Goal: Contribute content: Contribute content

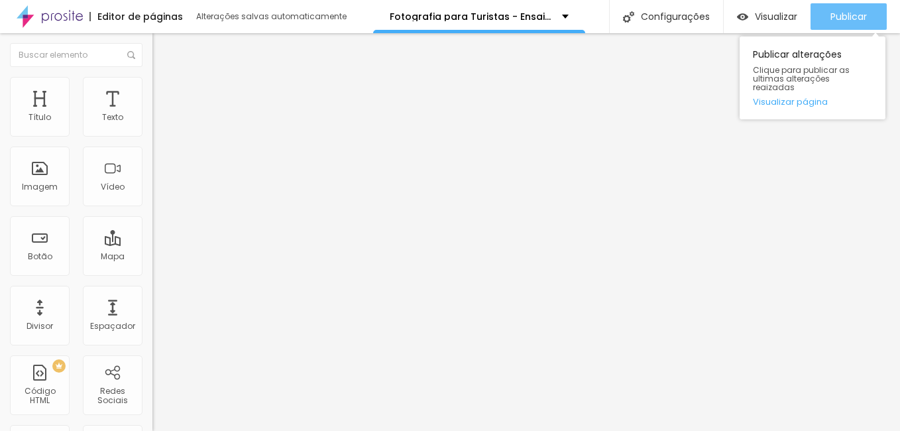
click at [821, 14] on button "Publicar" at bounding box center [848, 16] width 76 height 26
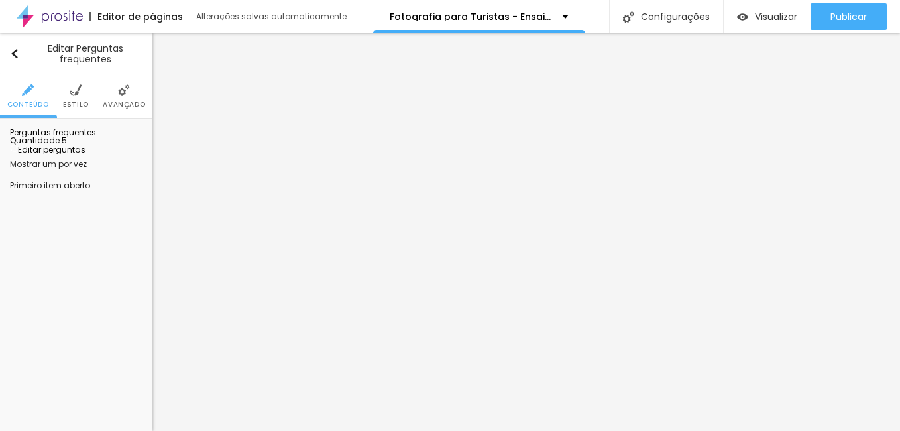
click at [84, 155] on span "Editar perguntas" at bounding box center [48, 149] width 76 height 11
drag, startPoint x: 426, startPoint y: 189, endPoint x: 531, endPoint y: 197, distance: 104.9
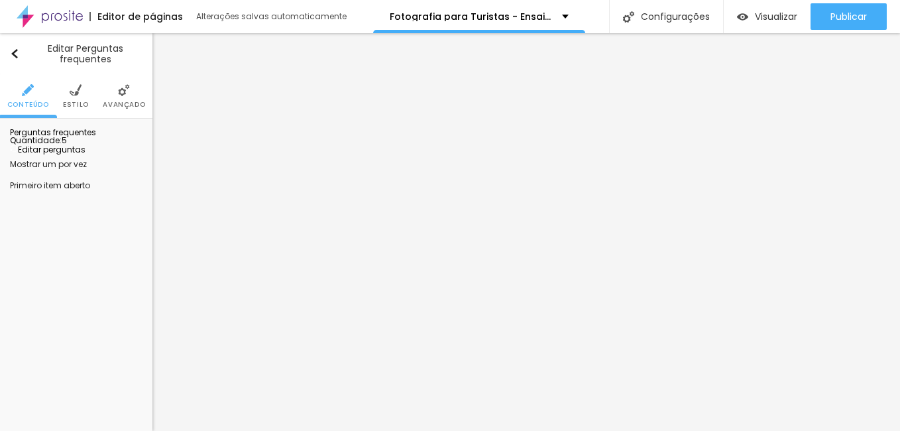
drag, startPoint x: 352, startPoint y: 345, endPoint x: 465, endPoint y: 344, distance: 113.3
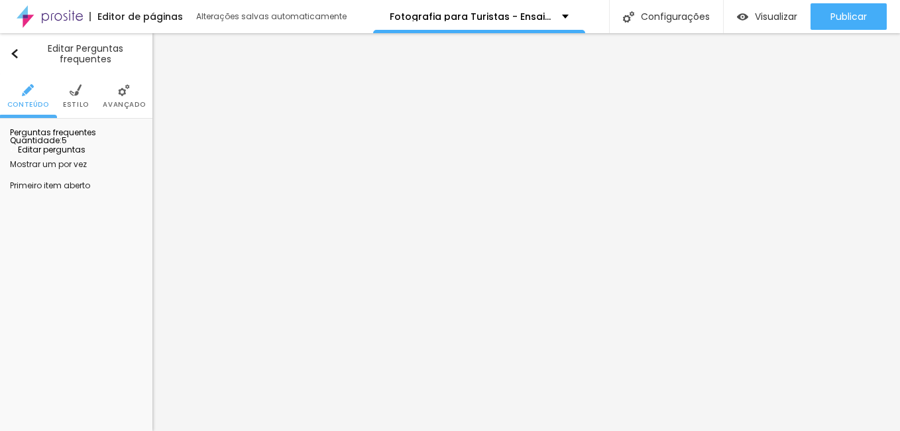
drag, startPoint x: 556, startPoint y: 343, endPoint x: 472, endPoint y: 345, distance: 84.1
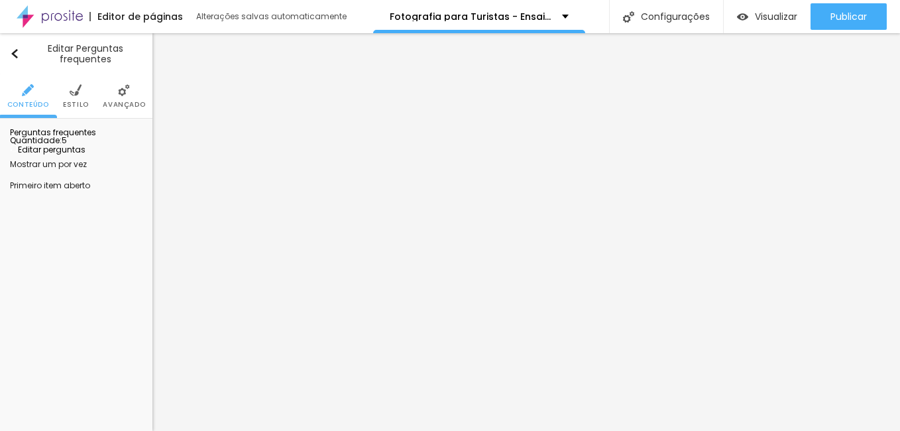
paste div
drag, startPoint x: 291, startPoint y: 247, endPoint x: 370, endPoint y: 248, distance: 78.8
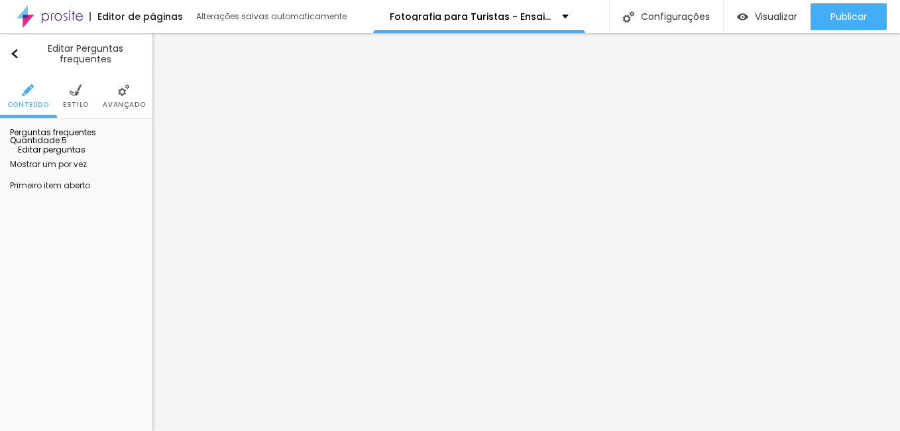
drag, startPoint x: 427, startPoint y: 249, endPoint x: 547, endPoint y: 252, distance: 120.6
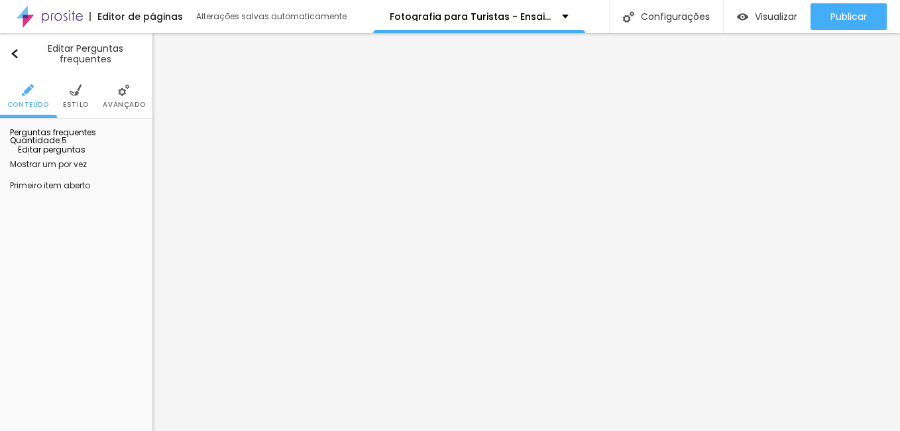
drag, startPoint x: 562, startPoint y: 248, endPoint x: 427, endPoint y: 249, distance: 134.5
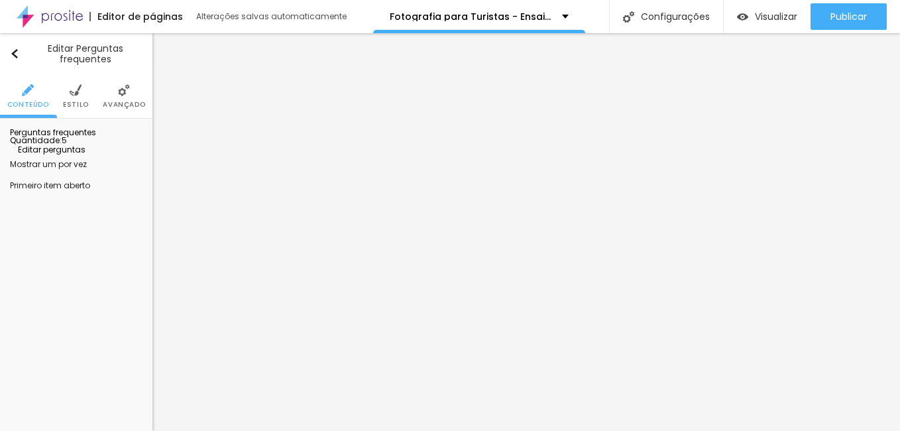
click at [70, 155] on span "Editar perguntas" at bounding box center [48, 149] width 76 height 11
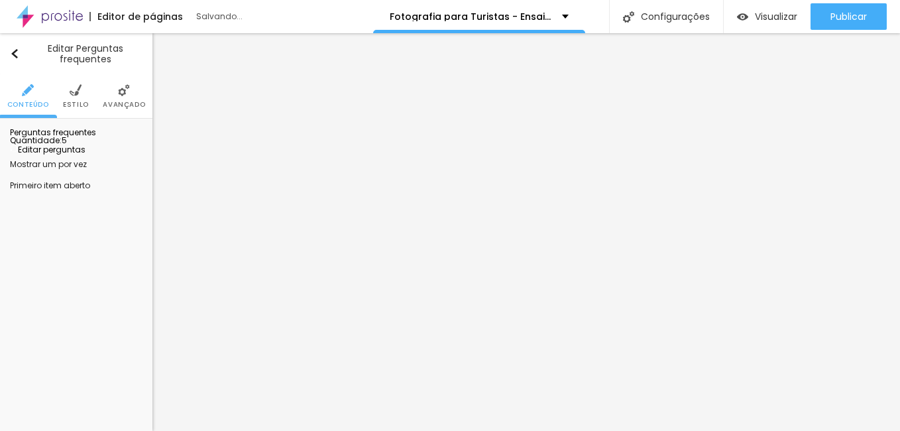
click at [85, 155] on span "Editar perguntas" at bounding box center [48, 149] width 76 height 11
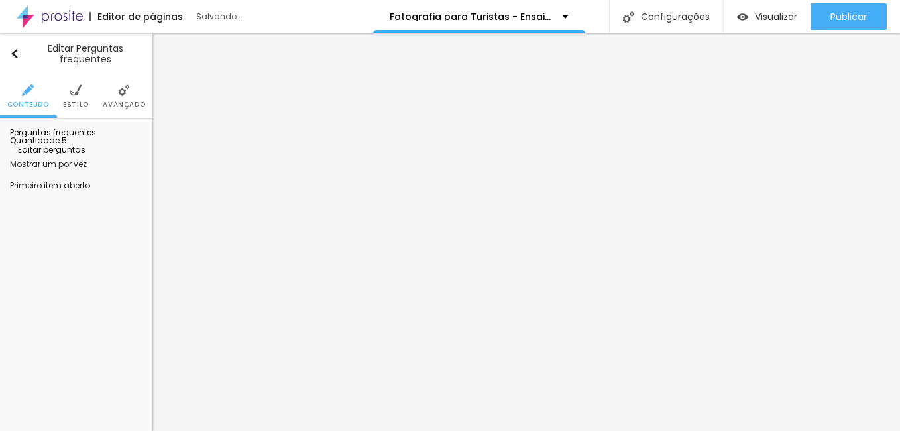
drag, startPoint x: 463, startPoint y: 195, endPoint x: 248, endPoint y: 191, distance: 214.7
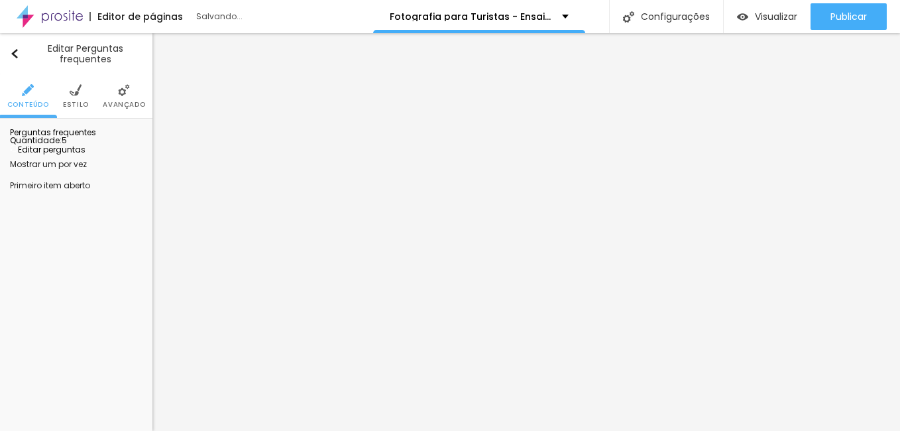
click at [85, 155] on span "Editar perguntas" at bounding box center [48, 149] width 76 height 11
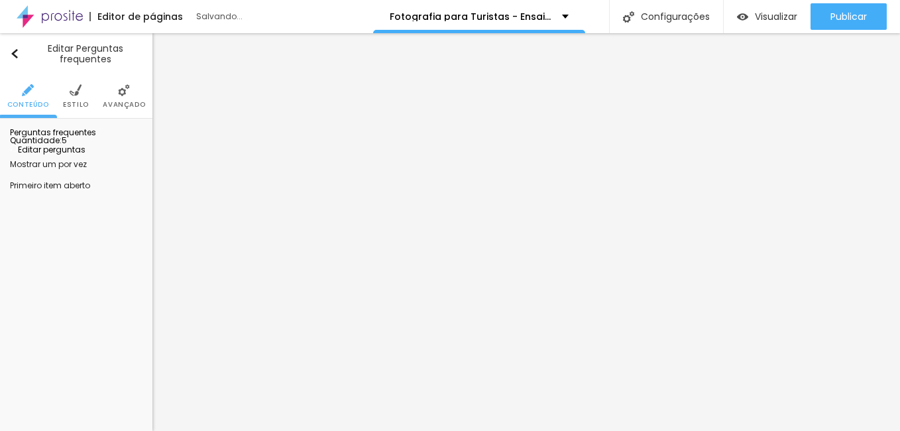
drag, startPoint x: 162, startPoint y: 250, endPoint x: 156, endPoint y: 197, distance: 52.7
drag, startPoint x: 143, startPoint y: 207, endPoint x: 150, endPoint y: 158, distance: 49.5
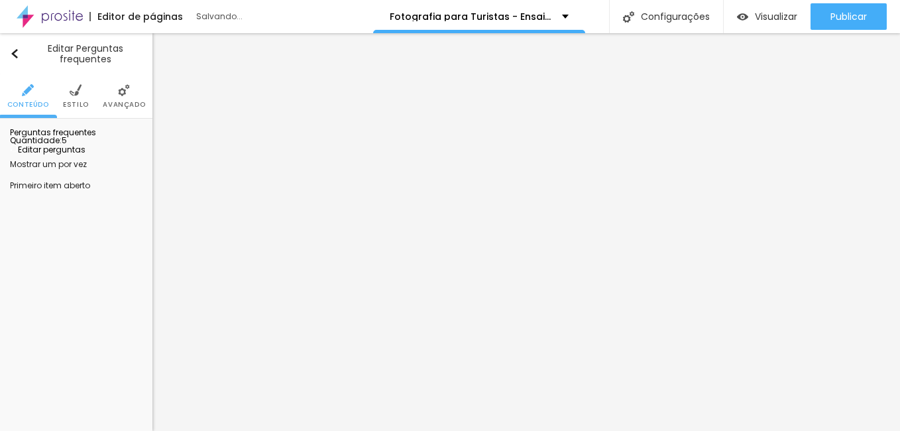
click at [81, 155] on span "Editar perguntas" at bounding box center [48, 149] width 76 height 11
drag, startPoint x: 81, startPoint y: 181, endPoint x: 96, endPoint y: 288, distance: 107.7
drag, startPoint x: 91, startPoint y: 179, endPoint x: 105, endPoint y: 247, distance: 69.5
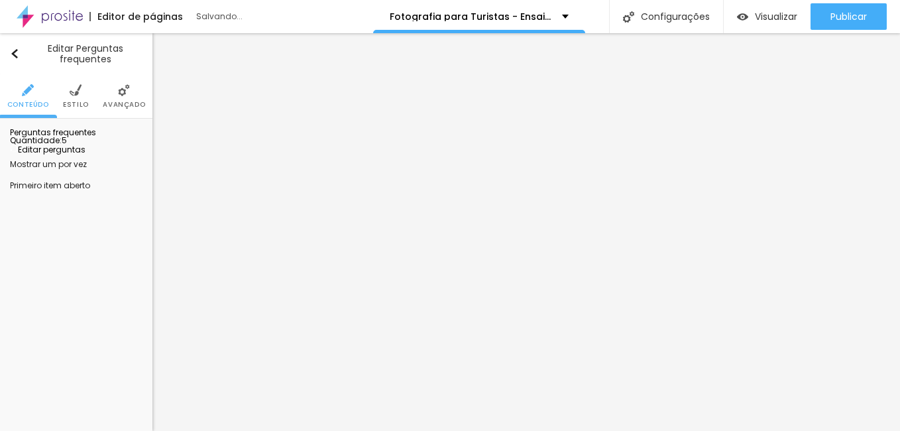
click at [85, 155] on span "Editar perguntas" at bounding box center [48, 149] width 76 height 11
drag, startPoint x: 650, startPoint y: 314, endPoint x: 813, endPoint y: 315, distance: 162.9
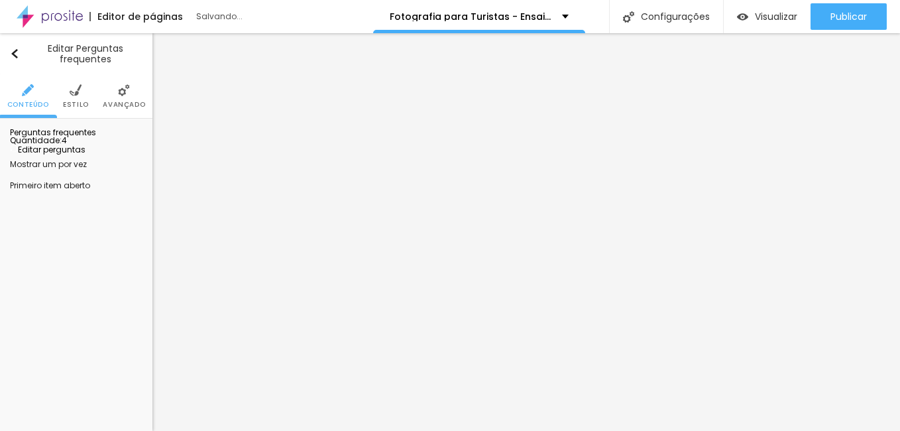
drag, startPoint x: 668, startPoint y: 313, endPoint x: 773, endPoint y: 315, distance: 105.4
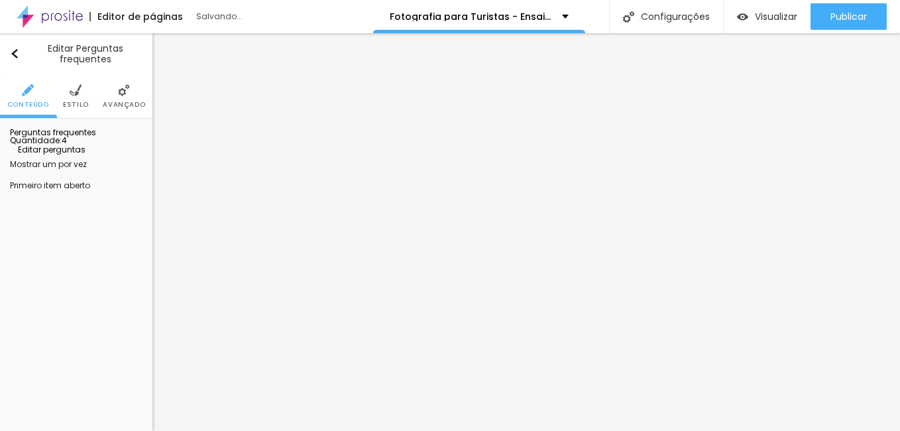
click at [46, 155] on span "Editar perguntas" at bounding box center [48, 149] width 76 height 11
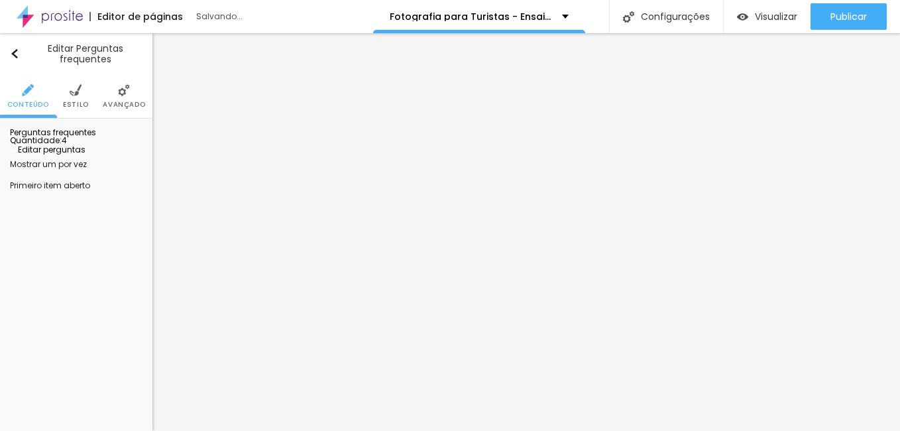
click at [85, 155] on span "Editar perguntas" at bounding box center [48, 149] width 76 height 11
drag, startPoint x: 83, startPoint y: 259, endPoint x: 90, endPoint y: 252, distance: 9.8
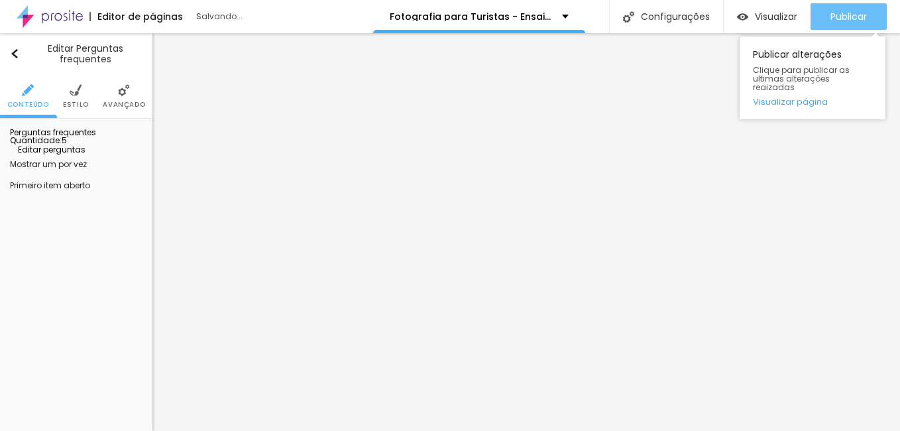
click at [845, 13] on span "Publicar" at bounding box center [848, 16] width 36 height 11
click at [862, 22] on span "Publicar" at bounding box center [848, 16] width 36 height 11
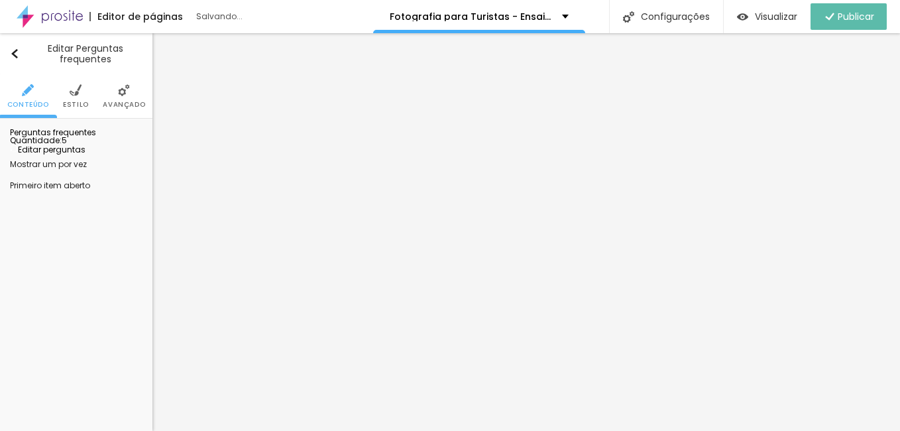
click at [85, 155] on span "Editar perguntas" at bounding box center [48, 149] width 76 height 11
drag, startPoint x: 401, startPoint y: 313, endPoint x: 569, endPoint y: 318, distance: 168.3
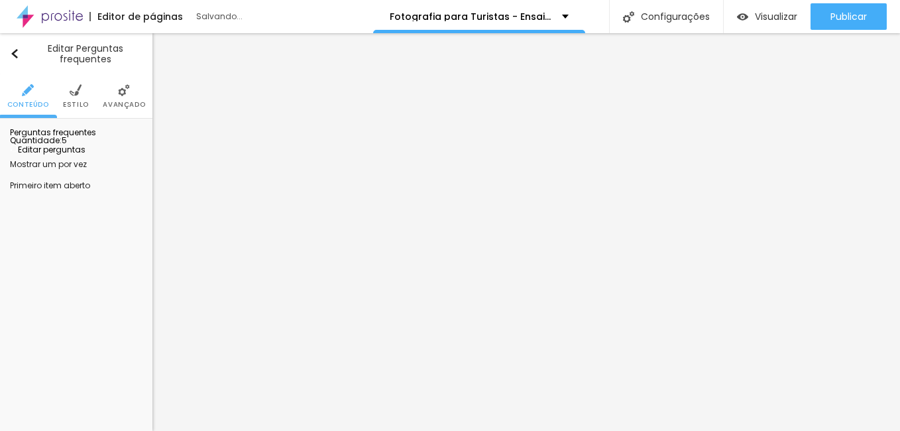
drag, startPoint x: 354, startPoint y: 329, endPoint x: 507, endPoint y: 333, distance: 152.4
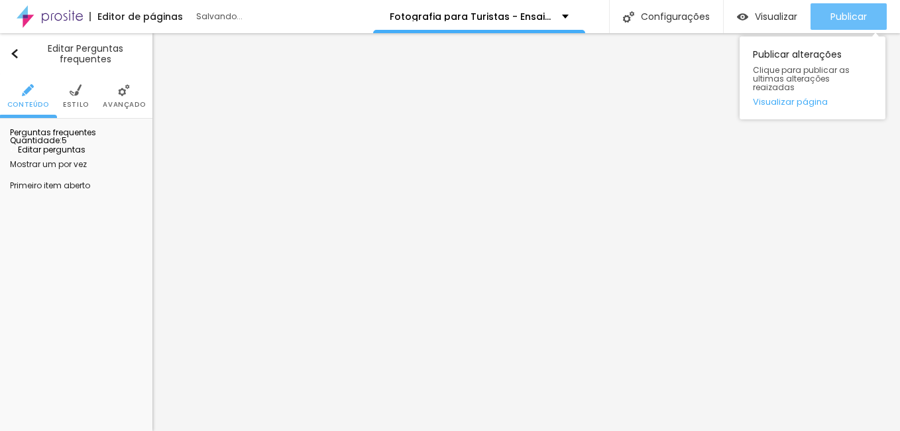
click at [844, 14] on span "Publicar" at bounding box center [848, 16] width 36 height 11
